Goal: Find specific page/section: Locate a particular part of the current website

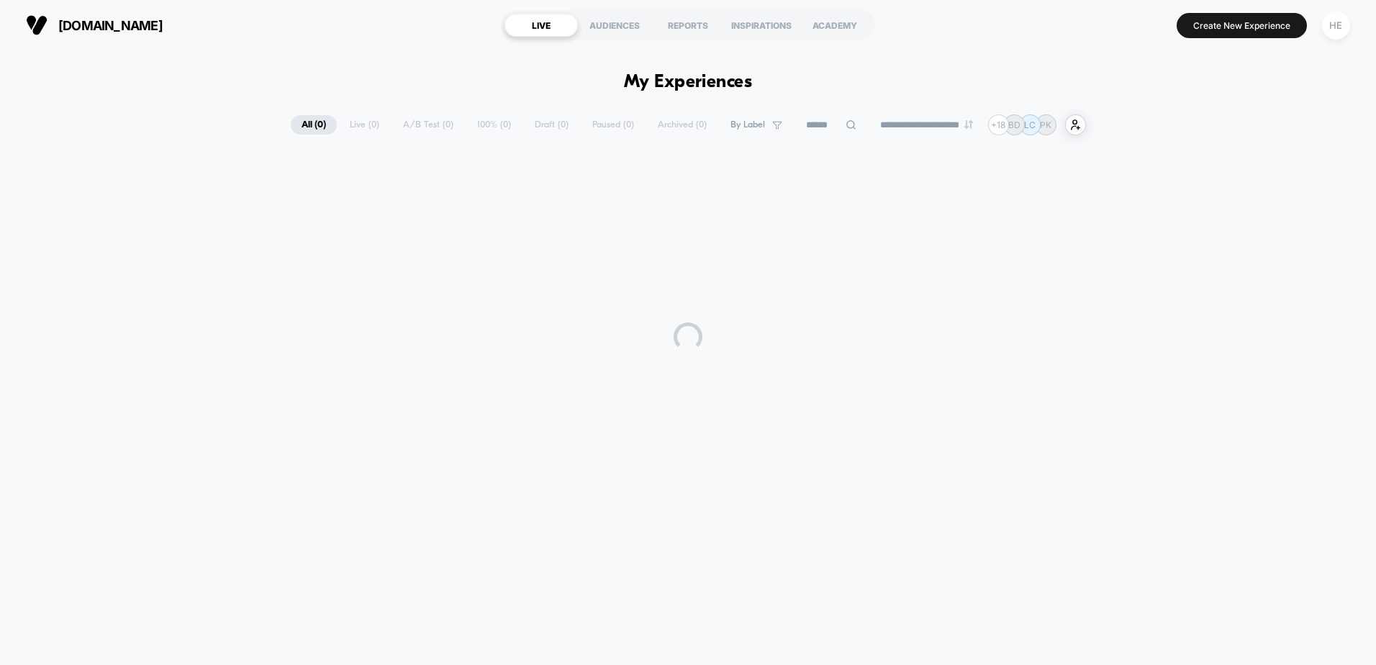
click at [338, 119] on div "**********" at bounding box center [688, 124] width 795 height 21
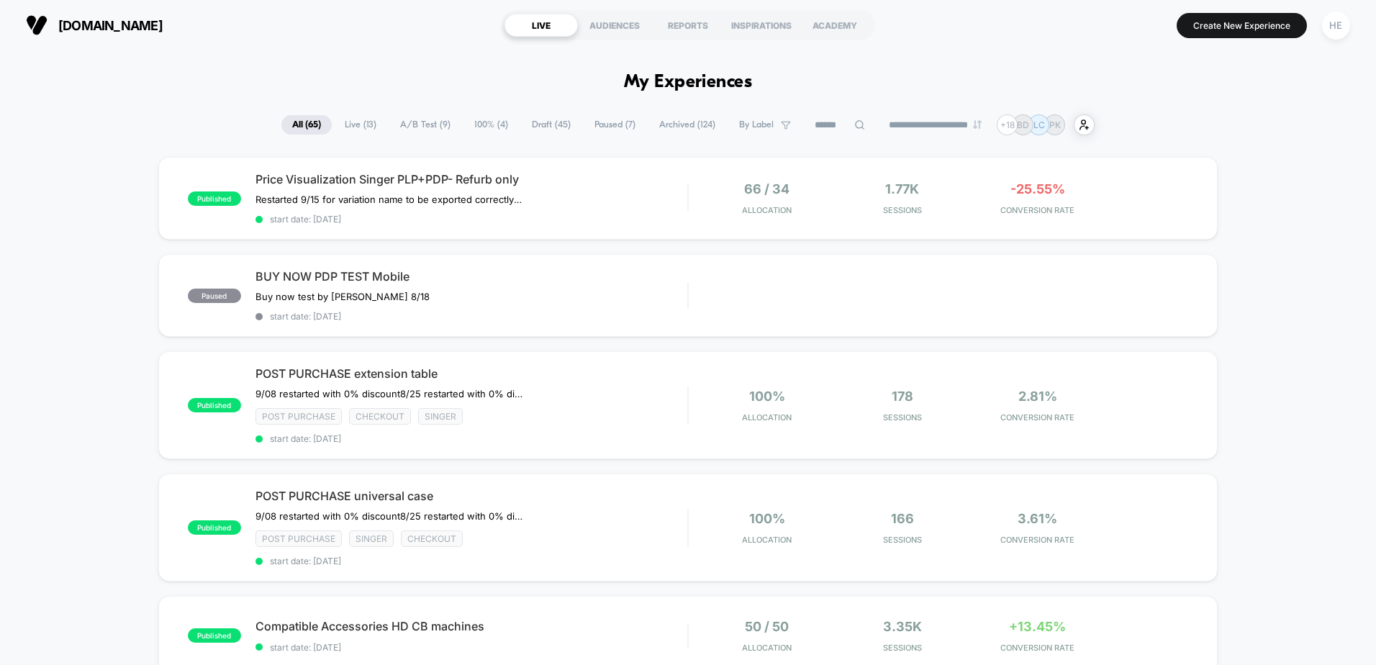
click at [345, 124] on span "Live ( 13 )" at bounding box center [360, 124] width 53 height 19
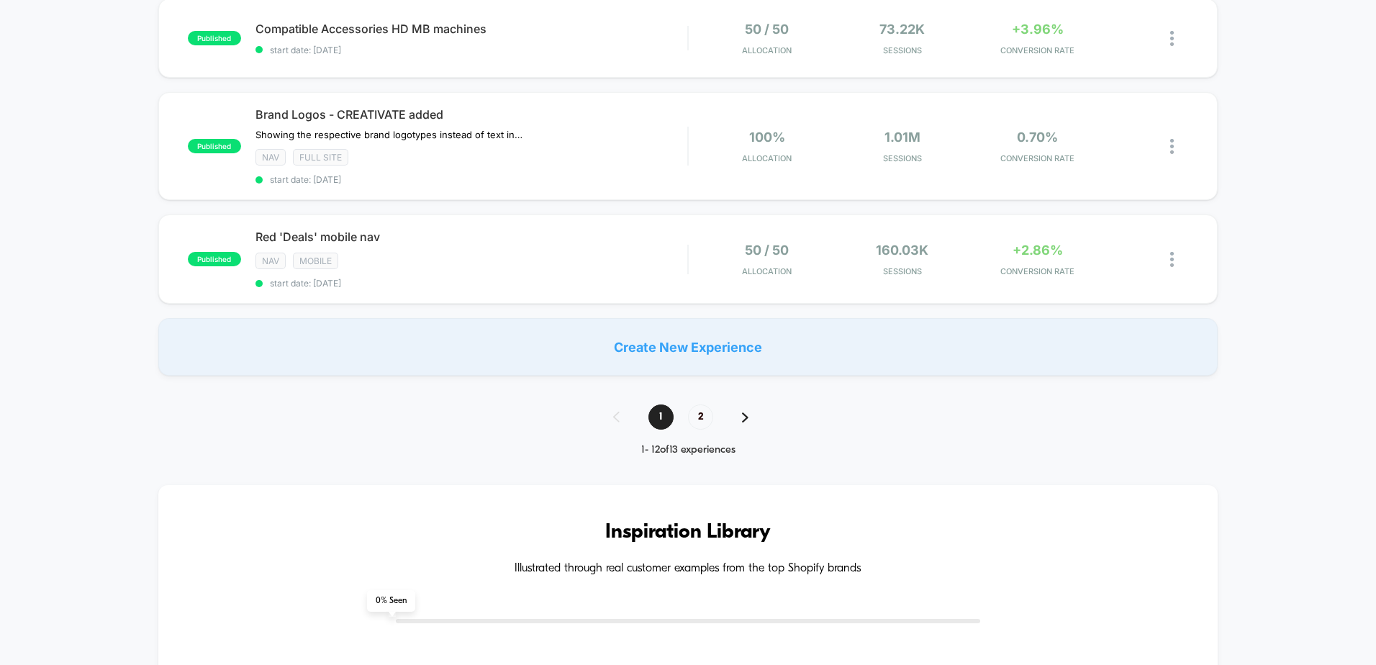
scroll to position [1080, 0]
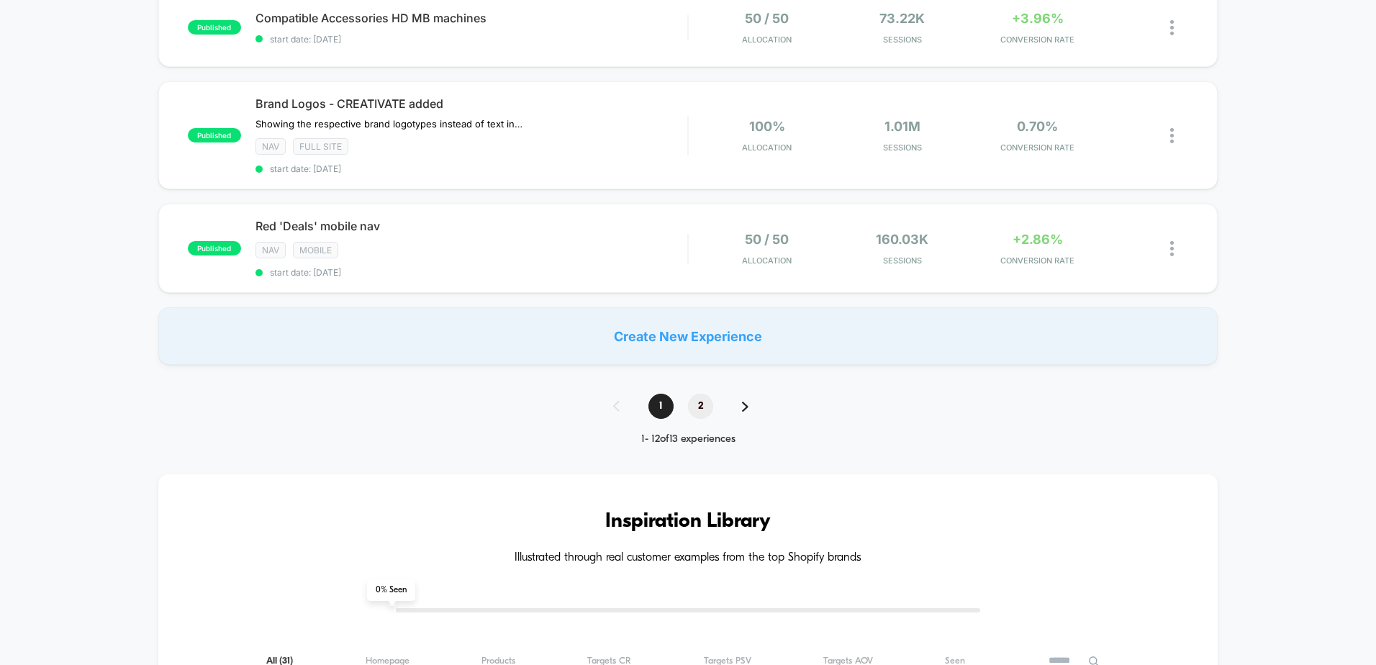
click at [706, 407] on span "2" at bounding box center [700, 406] width 25 height 25
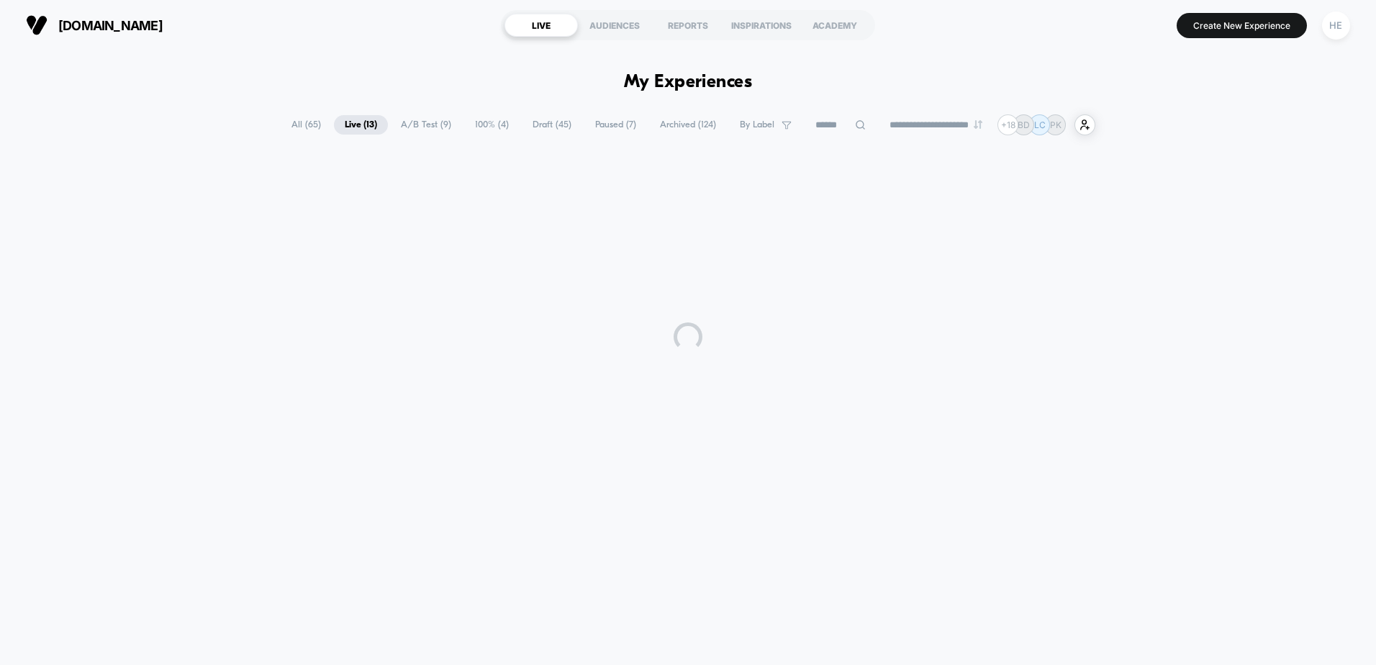
scroll to position [0, 0]
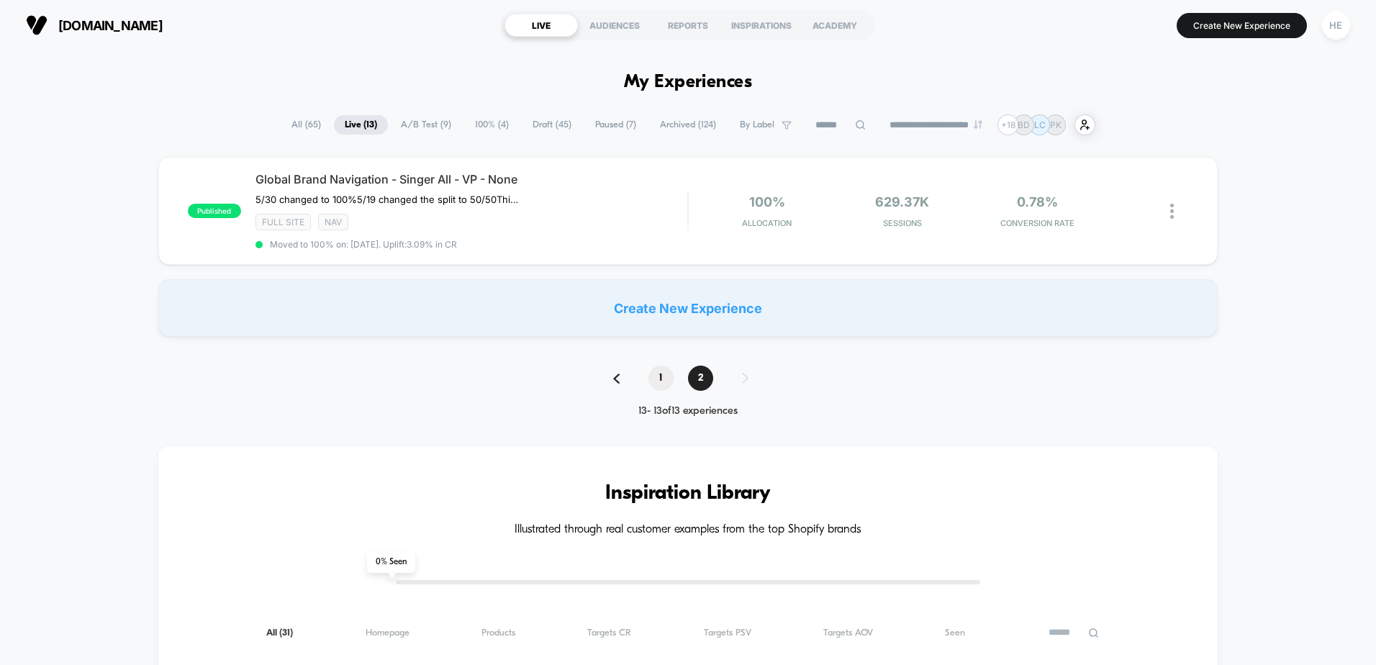
click at [656, 371] on span "1" at bounding box center [660, 378] width 25 height 25
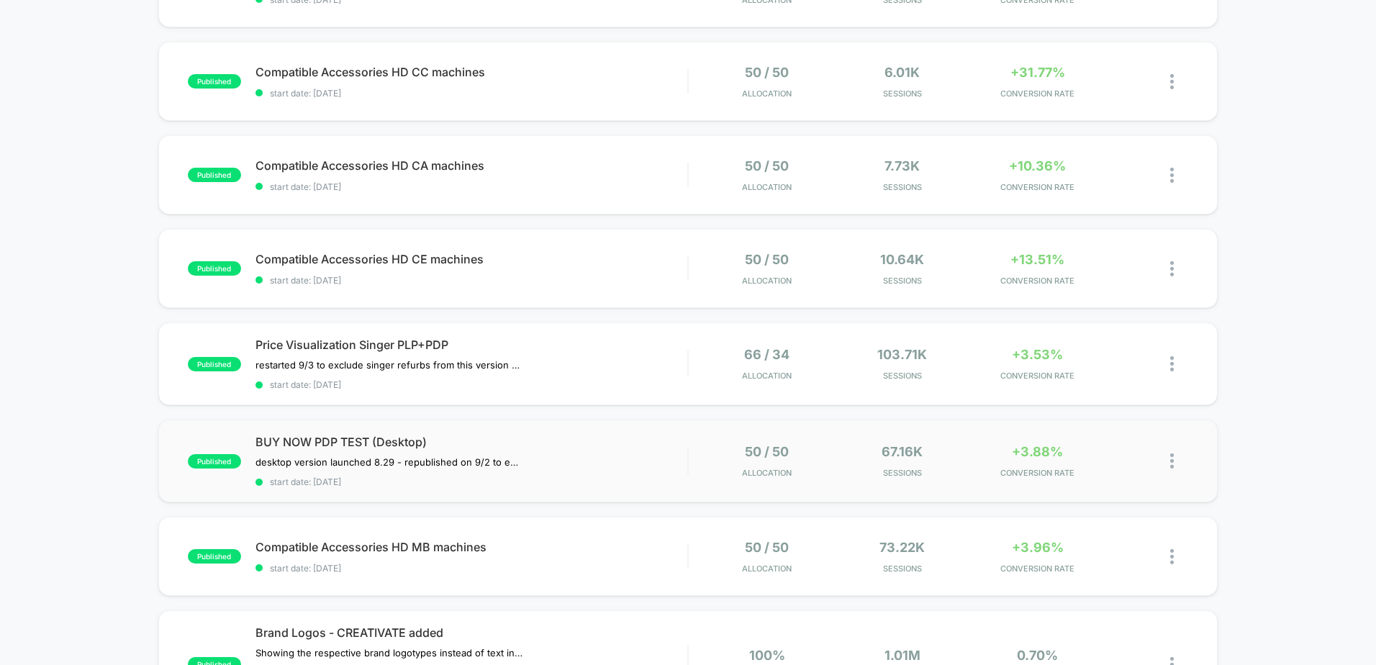
scroll to position [576, 0]
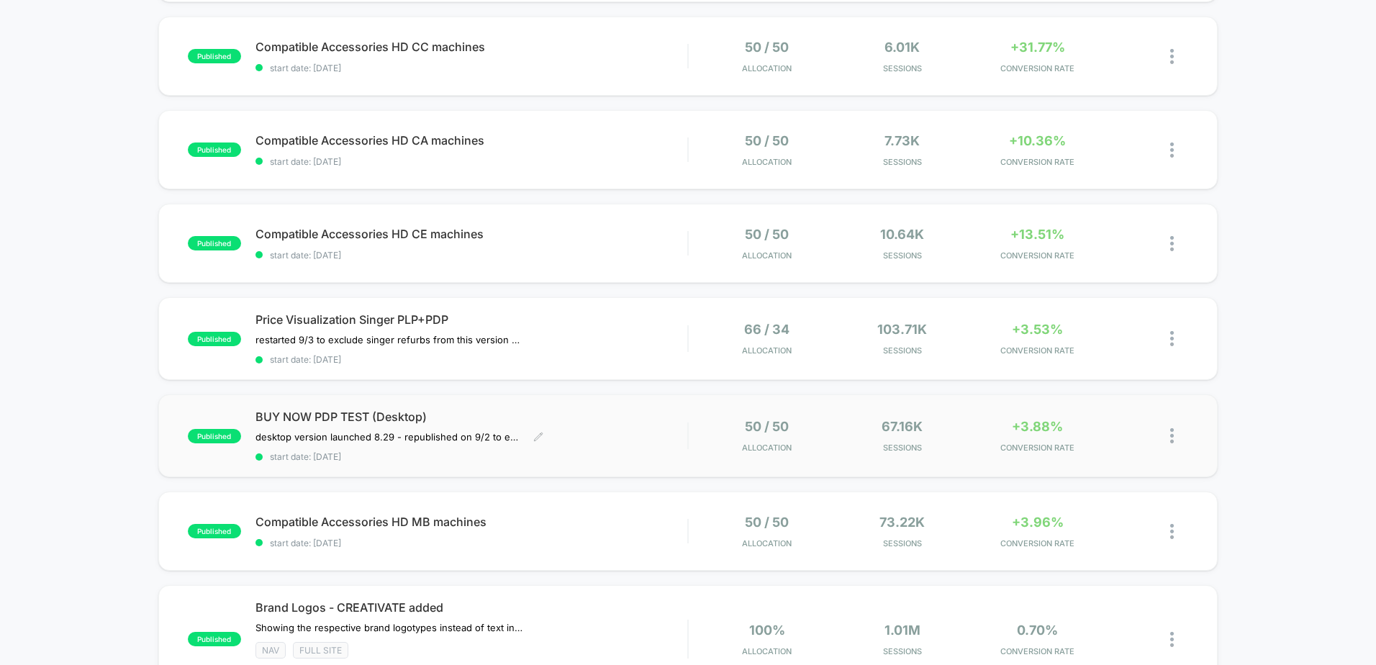
click at [634, 425] on div "BUY NOW PDP TEST (Desktop) desktop version launched 8.29﻿ - republished on 9/2 …" at bounding box center [471, 435] width 432 height 53
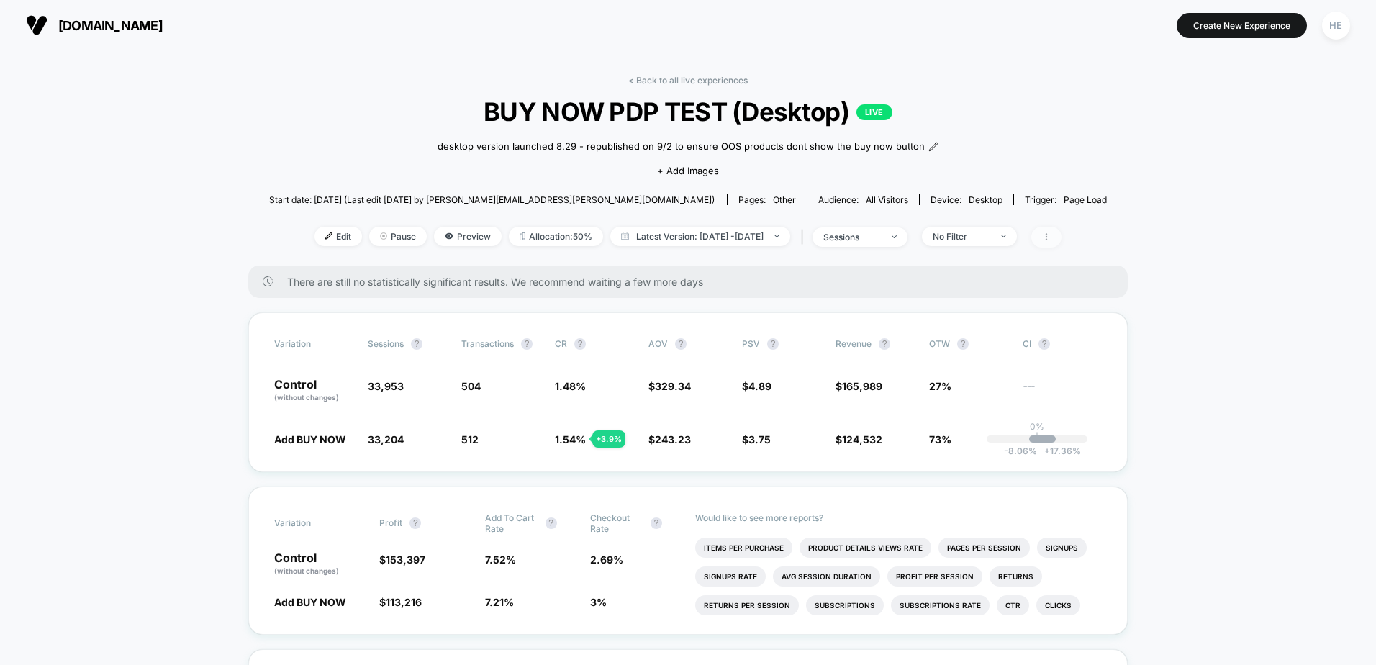
click at [1051, 241] on icon at bounding box center [1046, 236] width 9 height 9
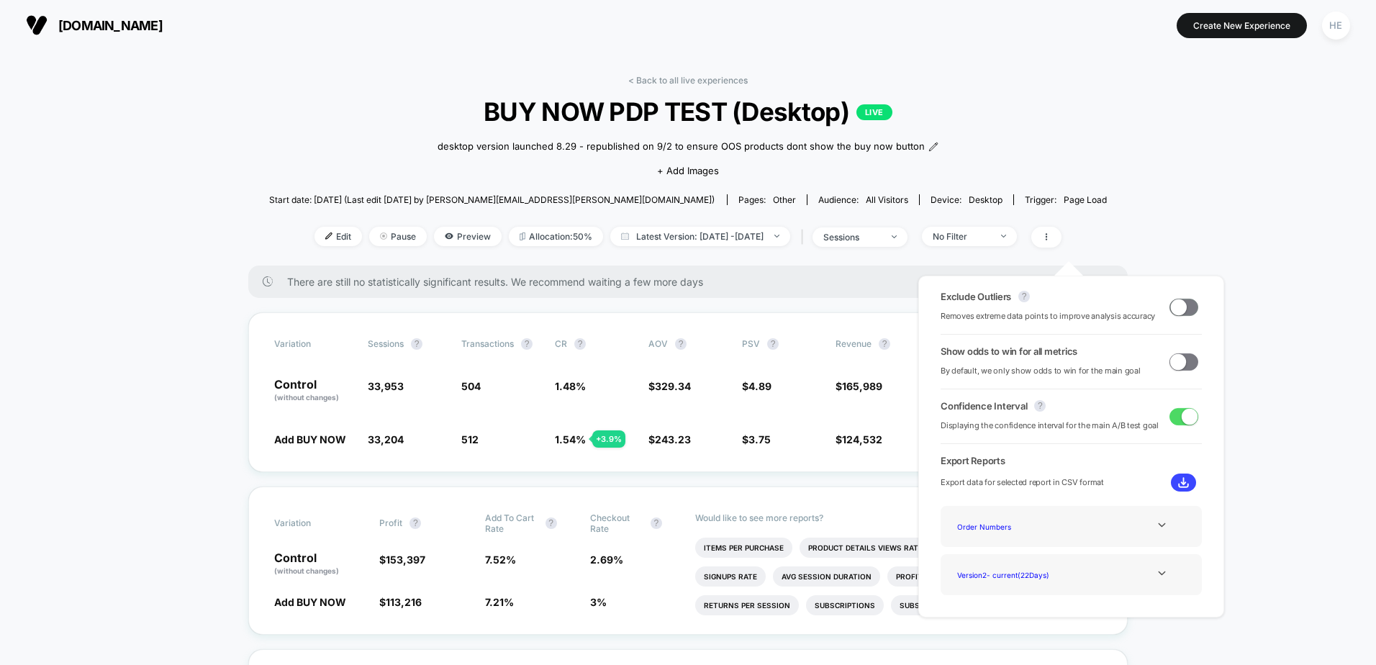
click at [1175, 300] on span at bounding box center [1178, 307] width 16 height 16
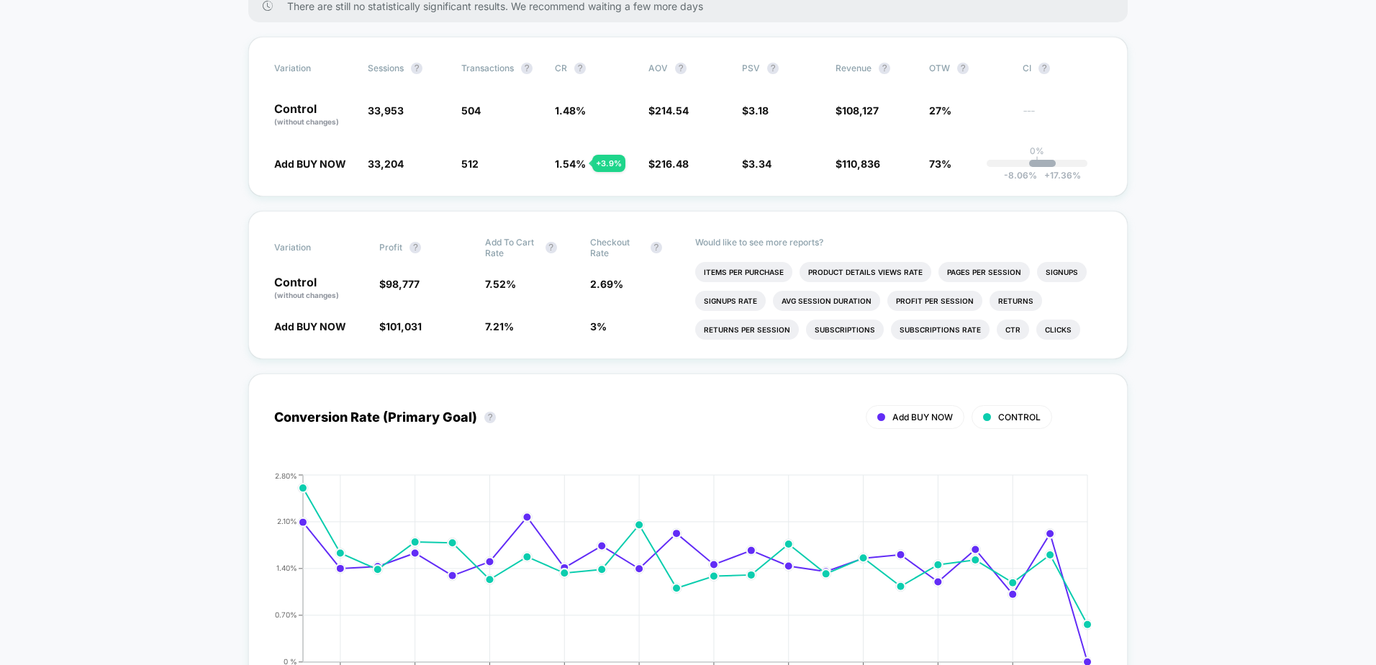
scroll to position [216, 0]
